Goal: Learn about a topic

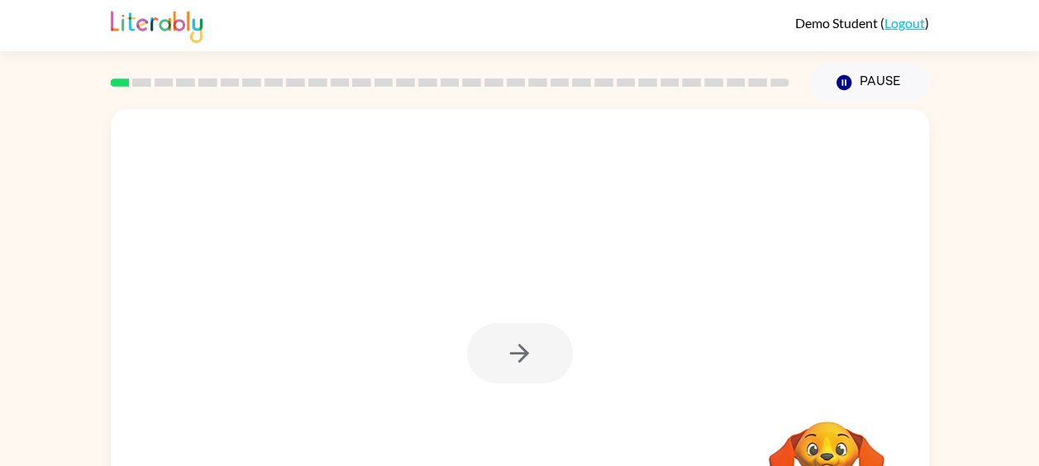
scroll to position [115, 0]
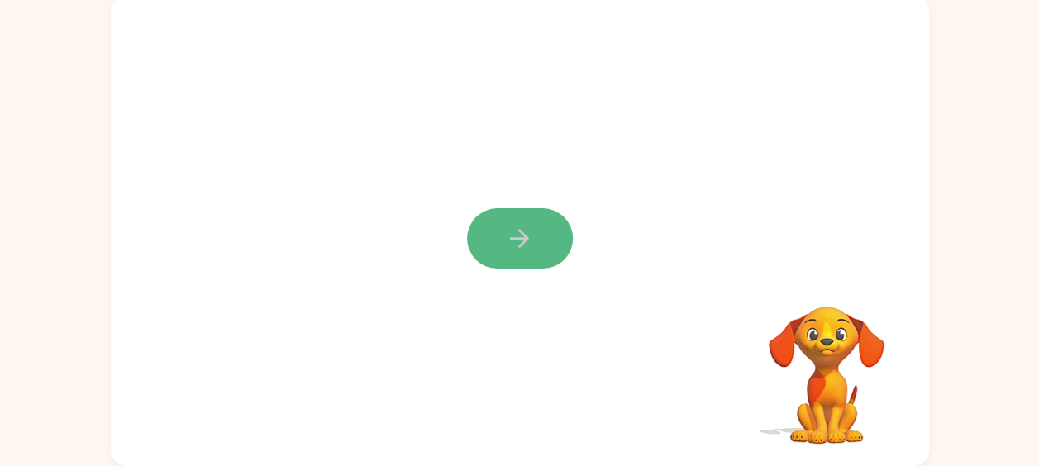
click at [521, 236] on icon "button" at bounding box center [519, 238] width 29 height 29
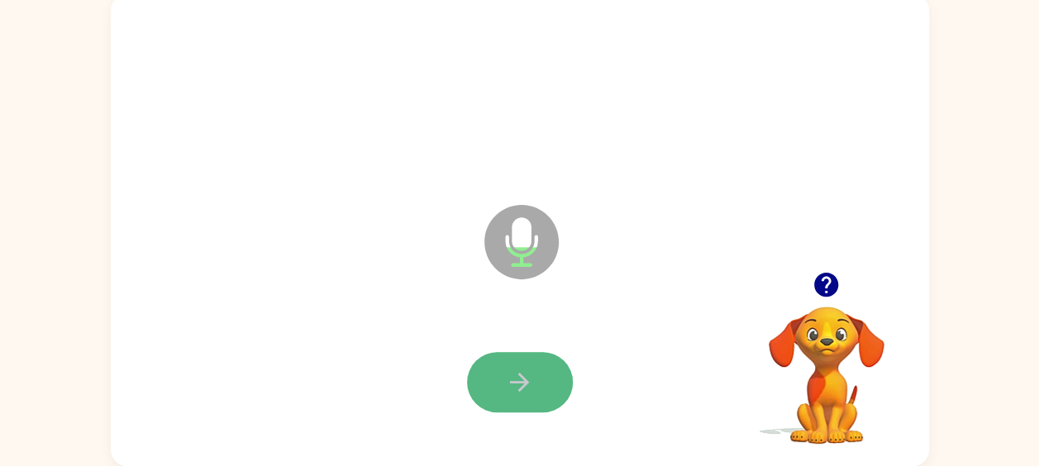
click at [516, 384] on icon "button" at bounding box center [519, 382] width 29 height 29
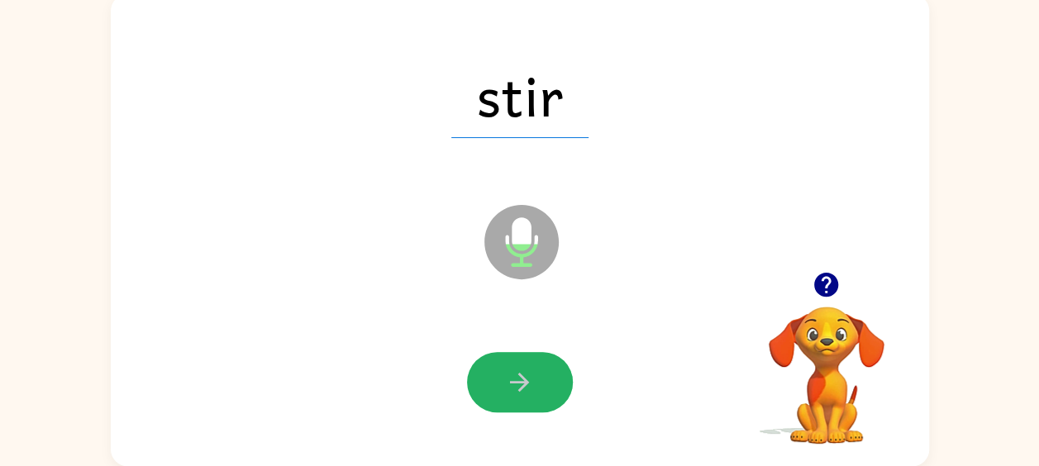
click at [516, 384] on icon "button" at bounding box center [519, 382] width 29 height 29
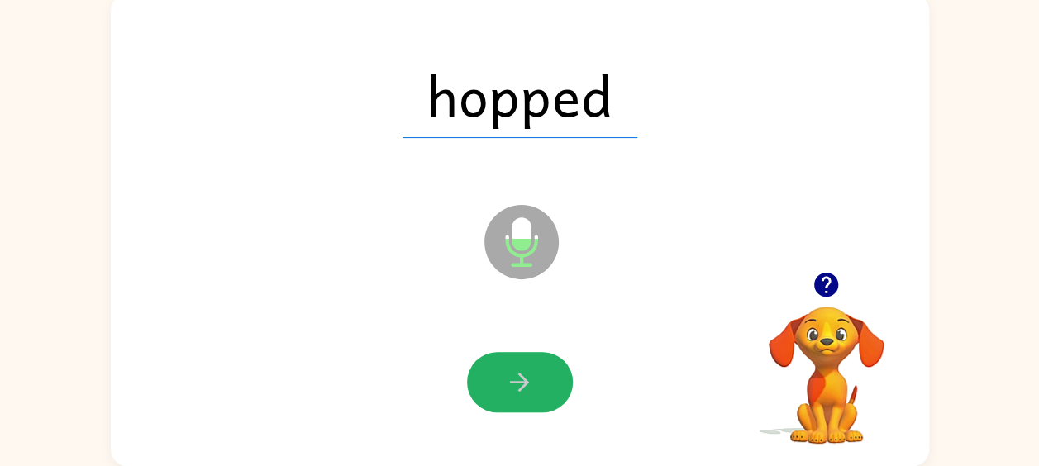
click at [516, 384] on icon "button" at bounding box center [519, 382] width 29 height 29
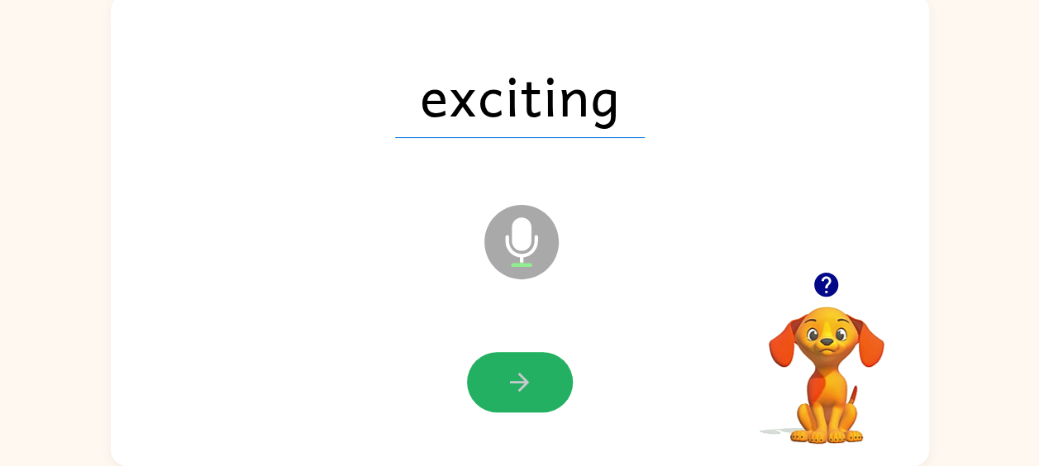
click at [516, 384] on icon "button" at bounding box center [519, 382] width 29 height 29
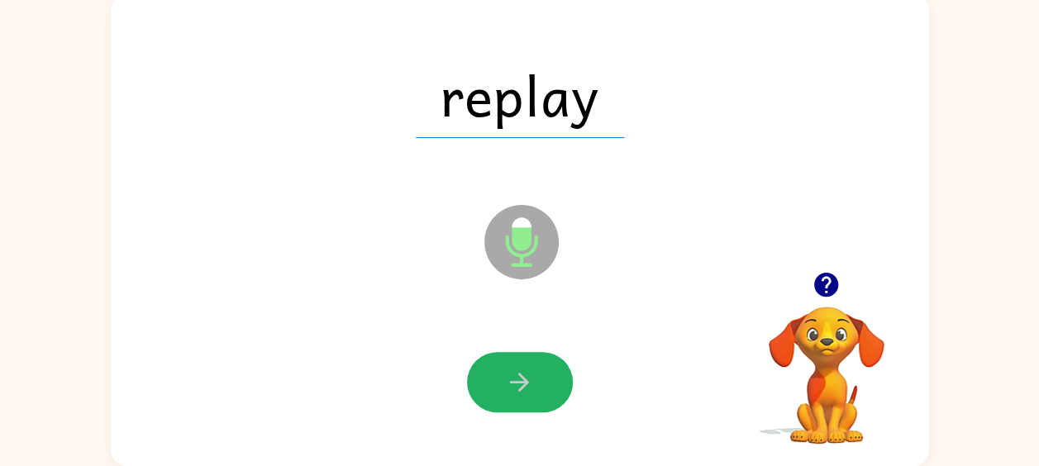
click at [516, 384] on icon "button" at bounding box center [519, 382] width 29 height 29
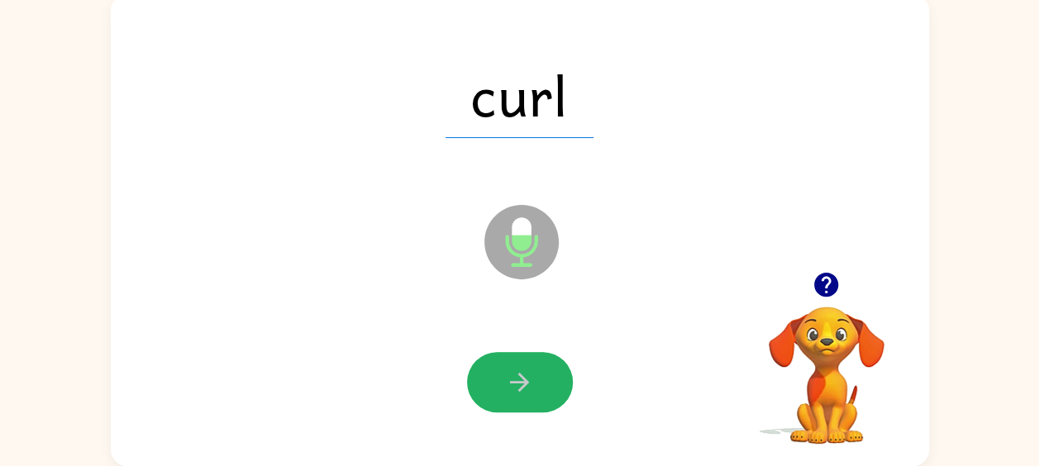
click at [516, 384] on icon "button" at bounding box center [519, 382] width 29 height 29
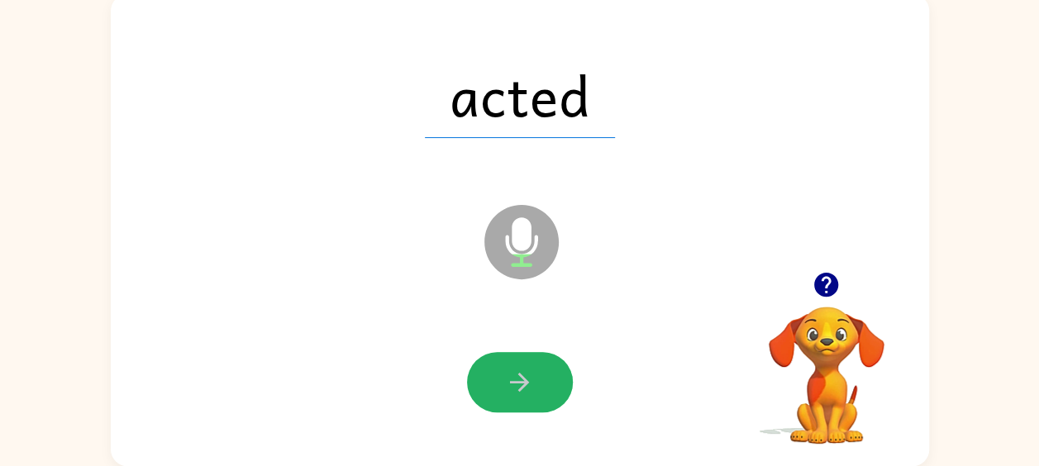
click at [516, 384] on icon "button" at bounding box center [519, 382] width 29 height 29
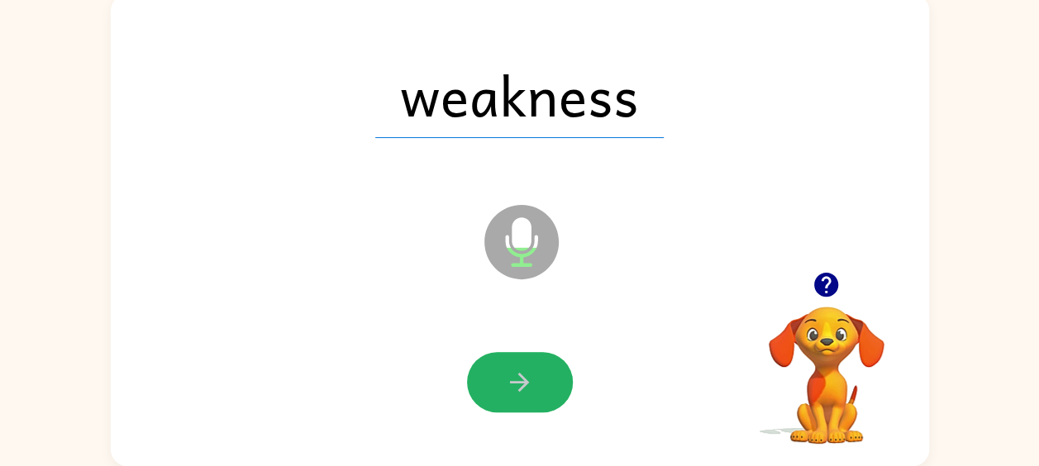
click at [516, 384] on icon "button" at bounding box center [519, 382] width 29 height 29
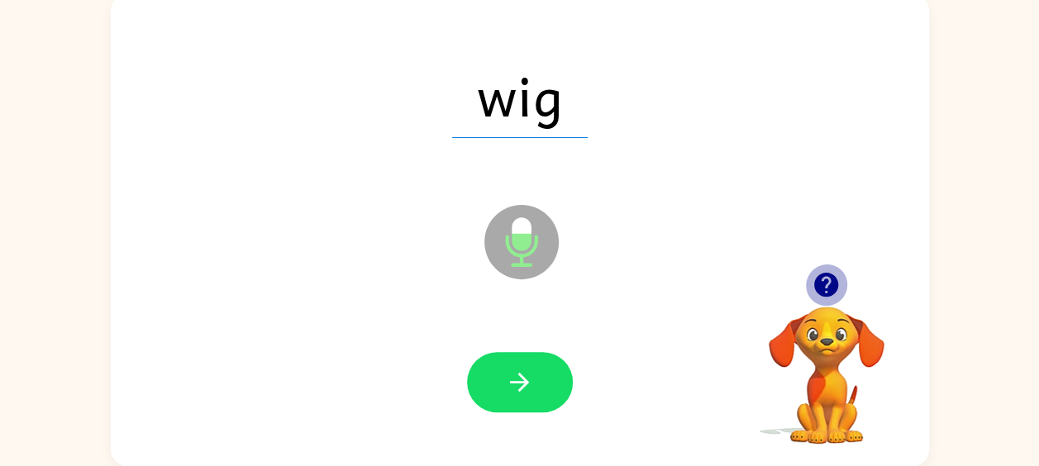
click at [828, 288] on icon "button" at bounding box center [826, 285] width 24 height 24
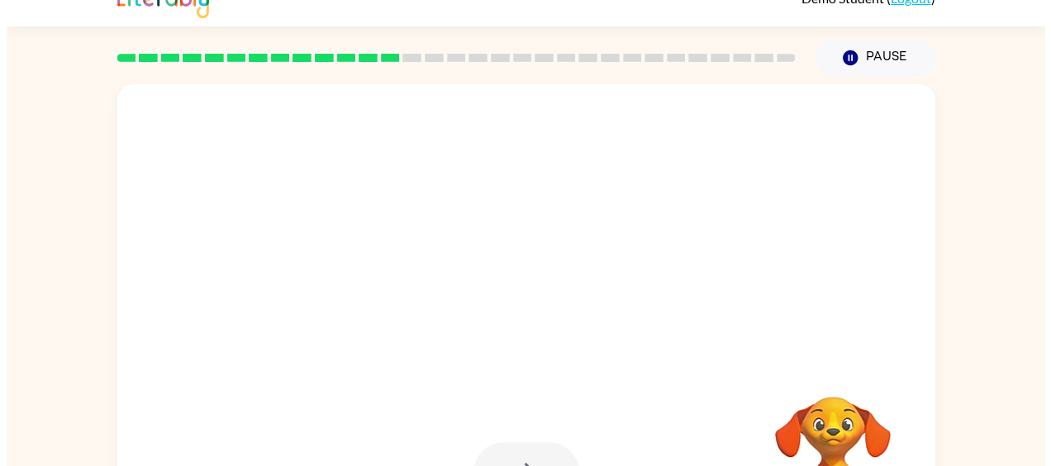
scroll to position [0, 0]
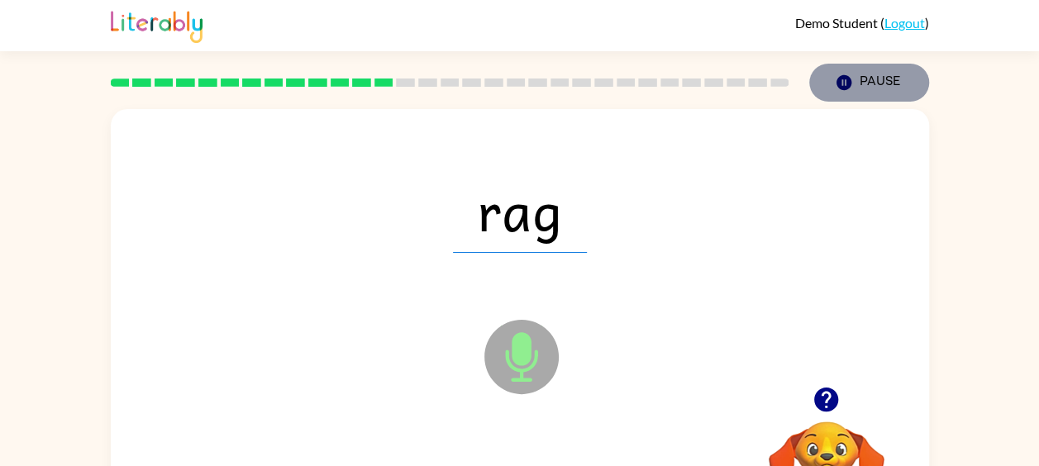
click at [842, 81] on icon "button" at bounding box center [843, 82] width 15 height 15
